Goal: Task Accomplishment & Management: Complete application form

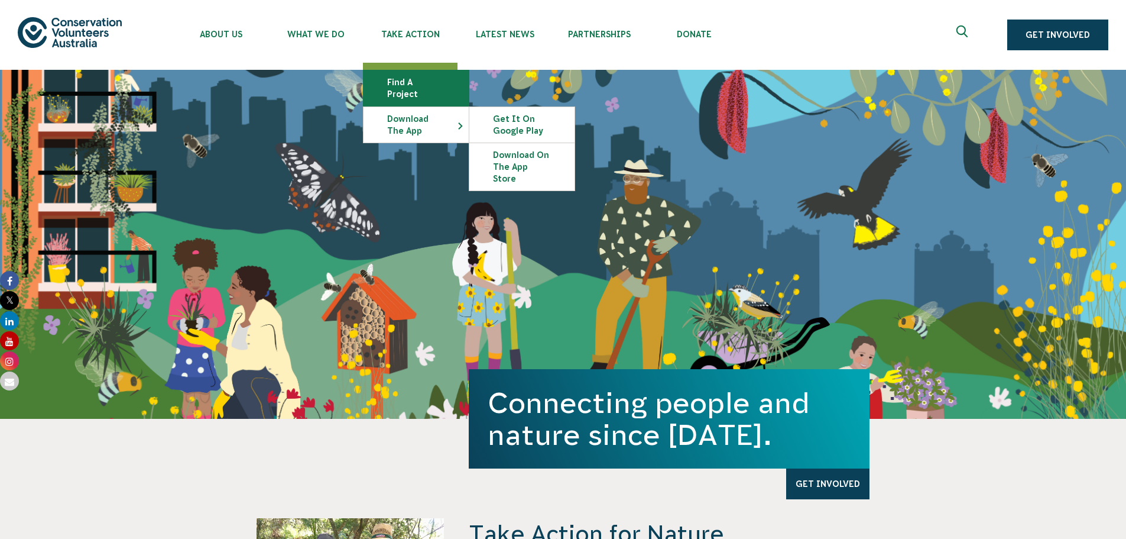
click at [413, 82] on link "Find a project" at bounding box center [416, 87] width 105 height 35
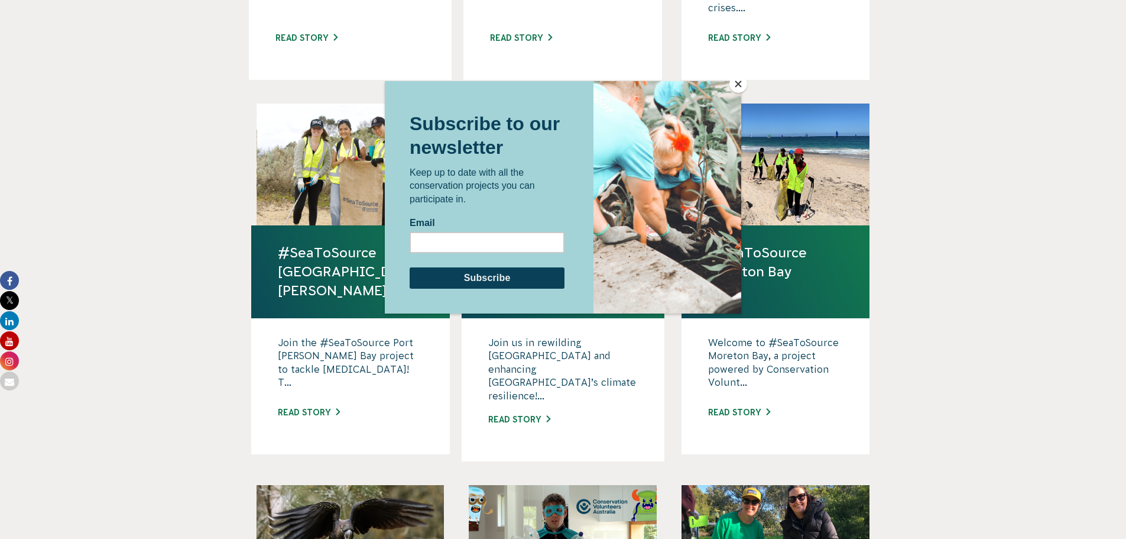
click at [740, 87] on button "Close" at bounding box center [738, 84] width 18 height 18
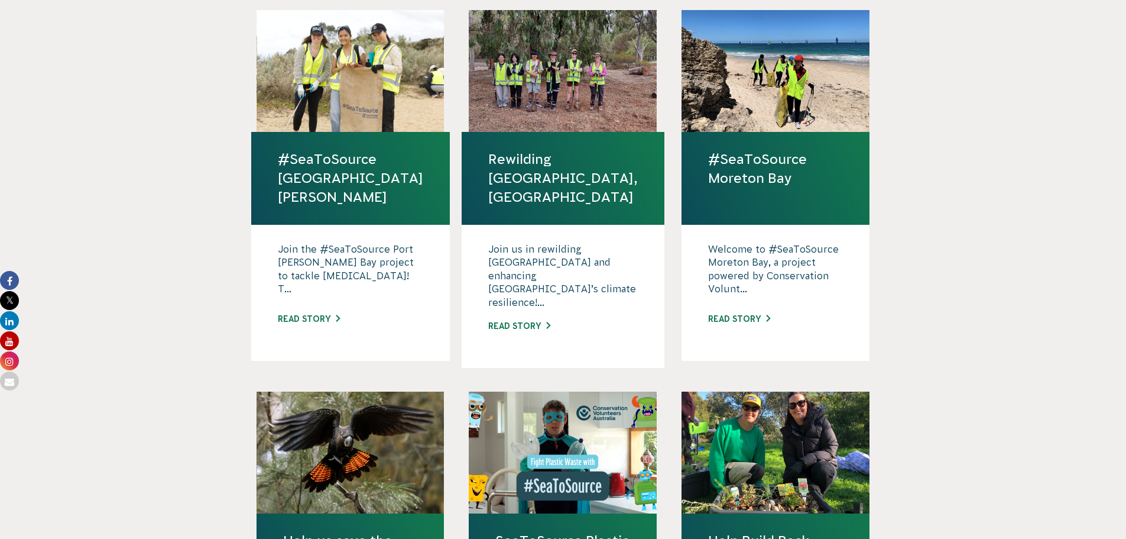
scroll to position [755, 0]
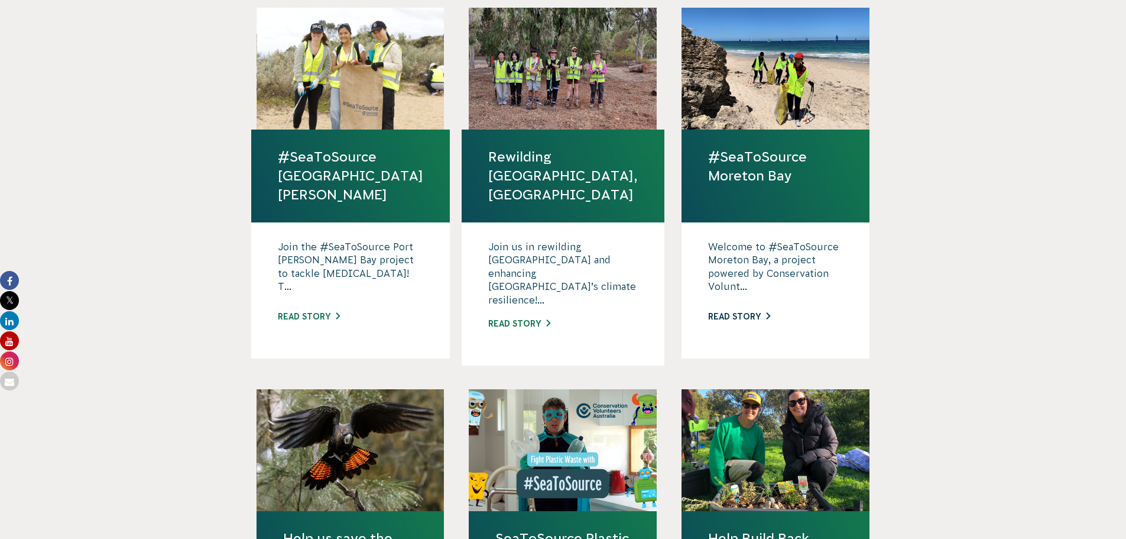
click at [747, 312] on link "Read story" at bounding box center [739, 316] width 62 height 9
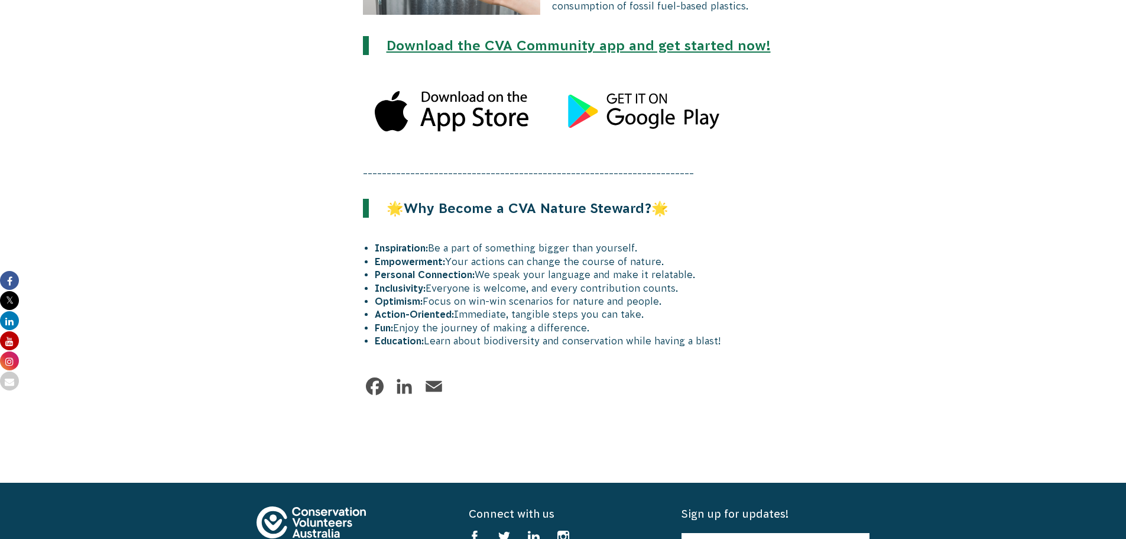
scroll to position [1880, 0]
